Goal: Task Accomplishment & Management: Use online tool/utility

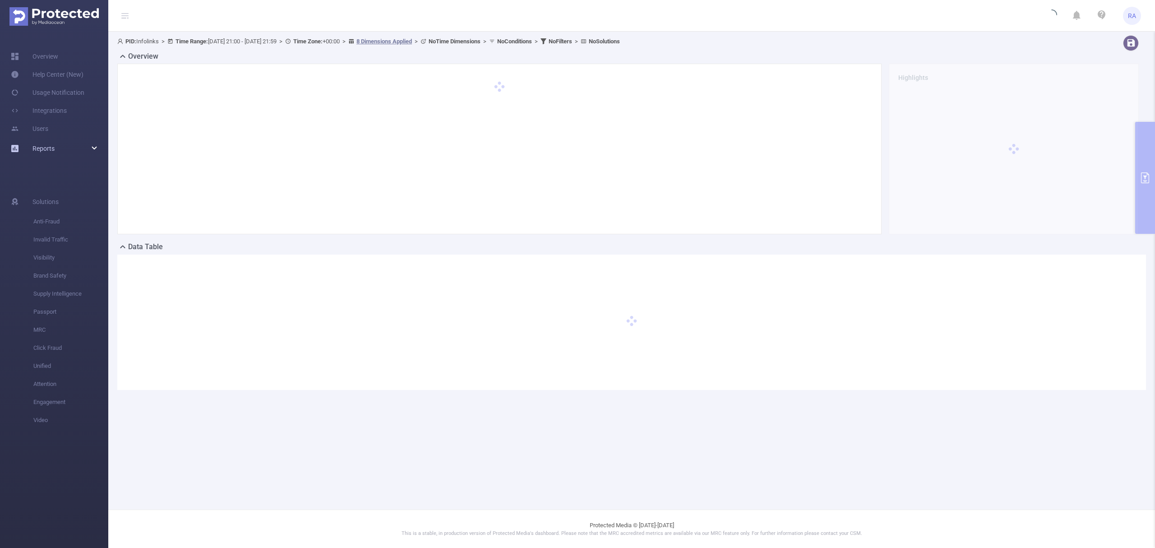
click at [44, 151] on span "Reports" at bounding box center [43, 148] width 22 height 7
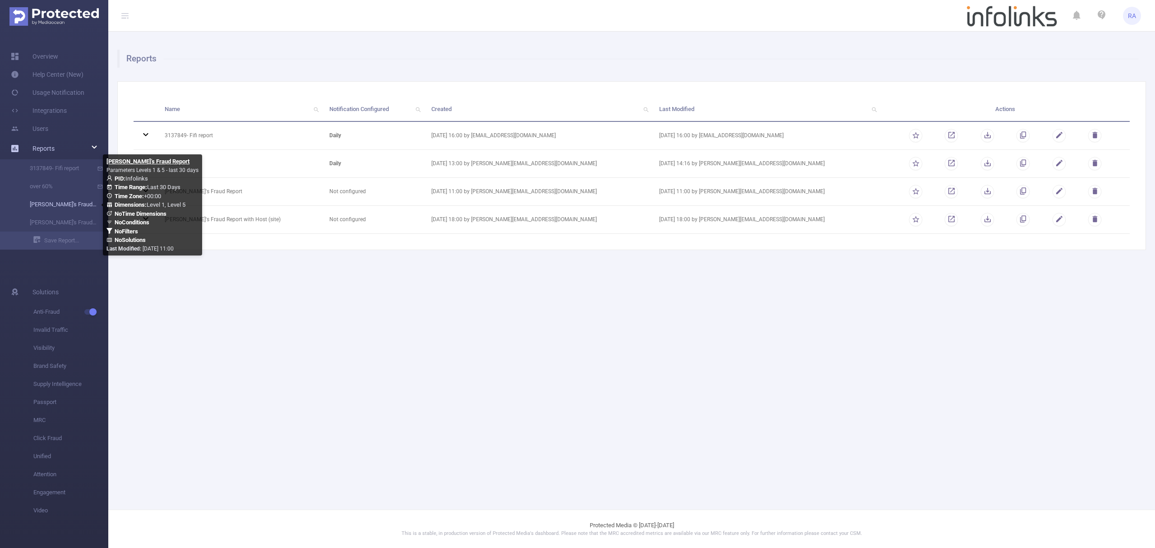
click at [60, 201] on link "[PERSON_NAME]'s Fraud Report" at bounding box center [57, 204] width 79 height 18
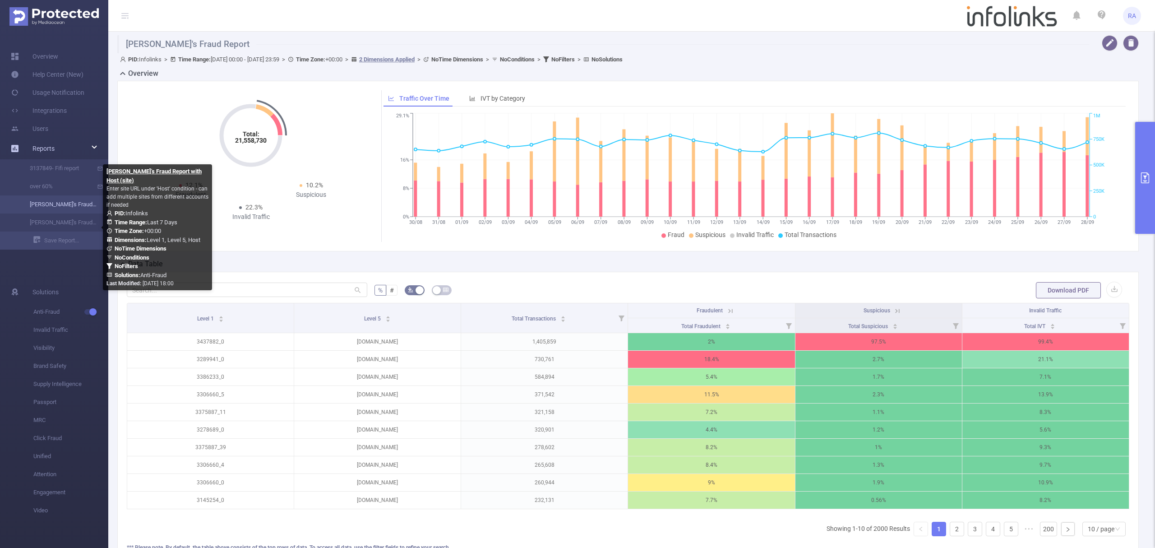
click at [71, 206] on link "[PERSON_NAME]'s Fraud Report" at bounding box center [57, 204] width 79 height 18
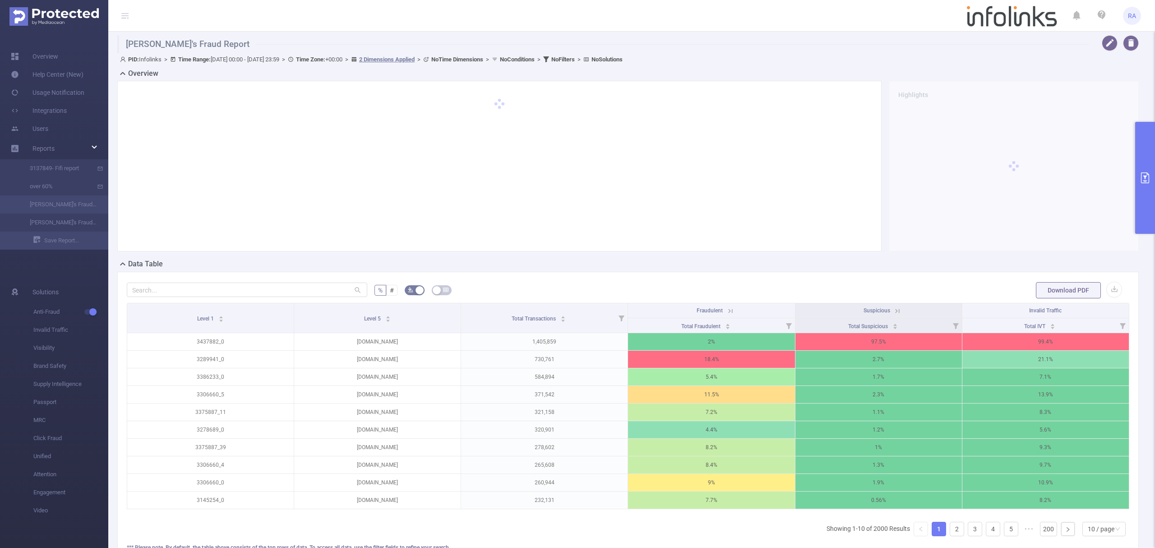
click at [1154, 163] on button "primary" at bounding box center [1145, 178] width 20 height 112
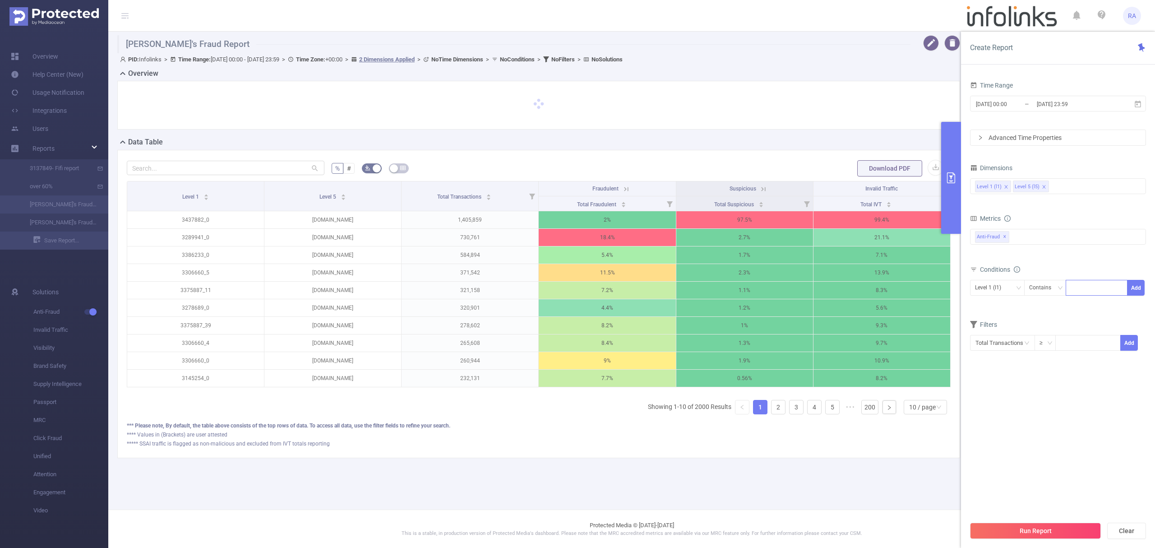
click at [1087, 288] on div at bounding box center [1096, 287] width 52 height 15
paste input "3426046"
type input "3426046"
click at [1139, 289] on button "Add" at bounding box center [1136, 288] width 18 height 16
click at [1042, 528] on button "Run Report" at bounding box center [1035, 530] width 131 height 16
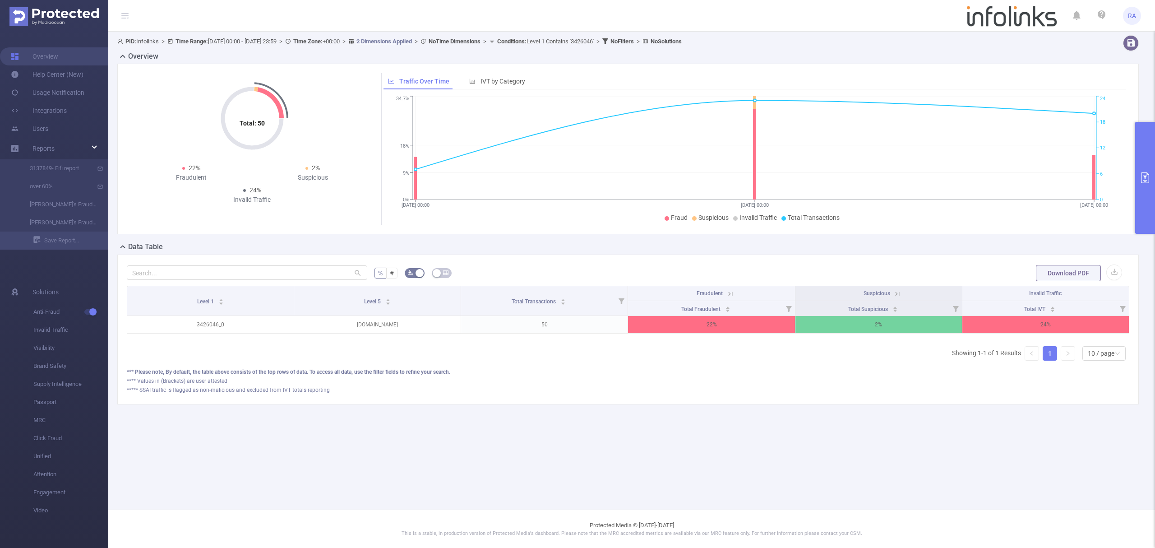
click at [1154, 188] on button "primary" at bounding box center [1145, 178] width 20 height 112
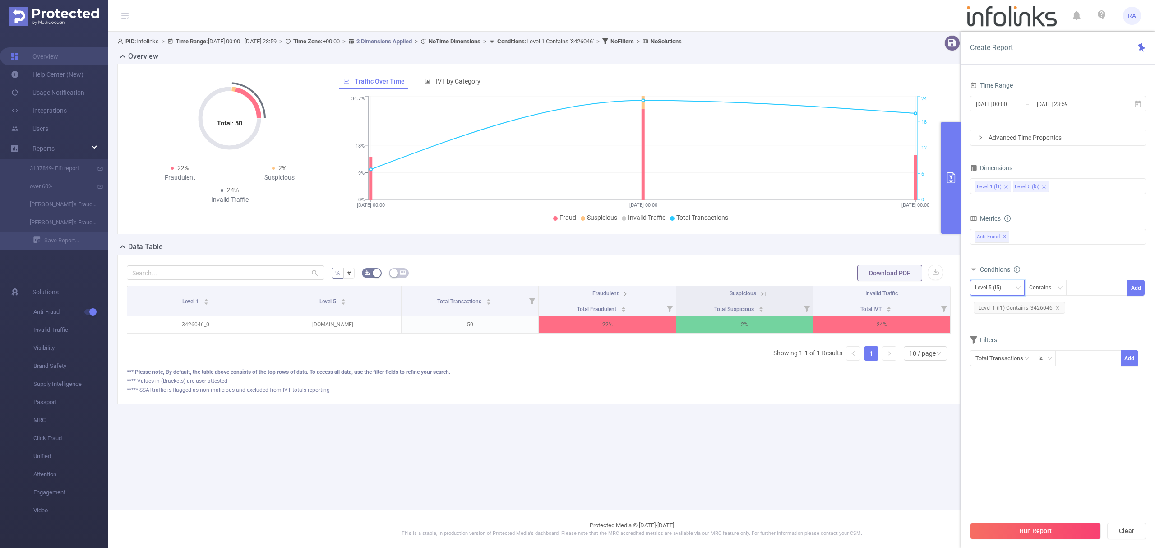
click at [1006, 287] on div "Level 5 (l5)" at bounding box center [991, 287] width 32 height 15
click at [1000, 305] on li "Level 1 (l1)" at bounding box center [997, 307] width 55 height 14
click at [1055, 309] on icon "icon: close" at bounding box center [1057, 307] width 5 height 5
click at [1089, 289] on div at bounding box center [1096, 287] width 52 height 15
paste input "3422969"
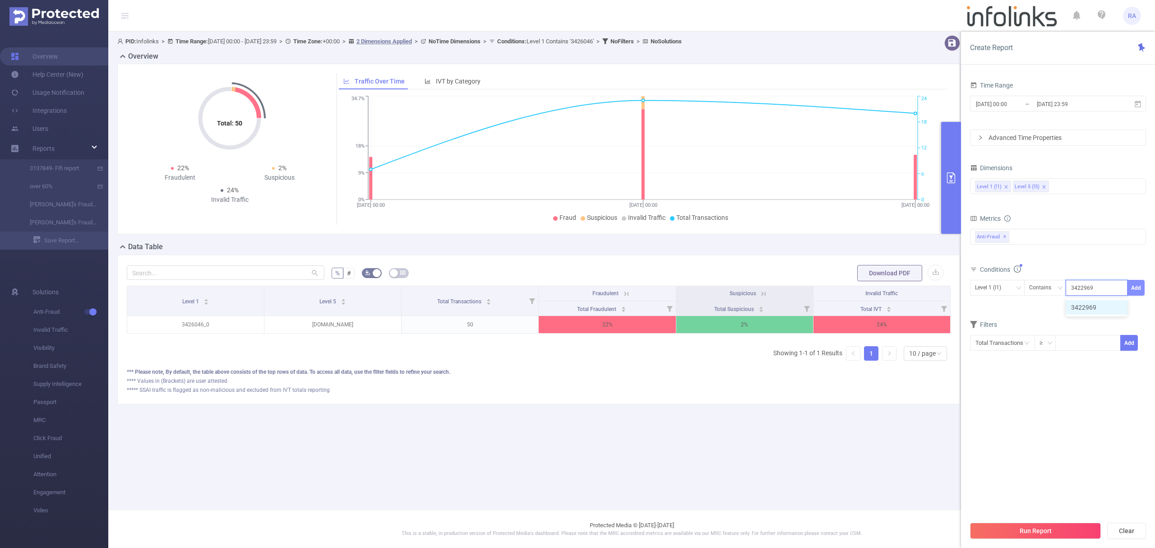
type input "3422969"
click at [1132, 289] on button "Add" at bounding box center [1136, 288] width 18 height 16
click at [1031, 531] on button "Run Report" at bounding box center [1035, 530] width 131 height 16
